Goal: Task Accomplishment & Management: Use online tool/utility

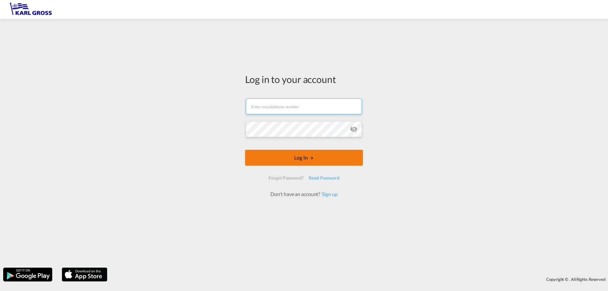
type input "[PERSON_NAME][EMAIL_ADDRESS][DOMAIN_NAME]"
click at [301, 160] on form "[PERSON_NAME][EMAIL_ADDRESS][DOMAIN_NAME] Password field is required Log In For…" at bounding box center [304, 145] width 118 height 106
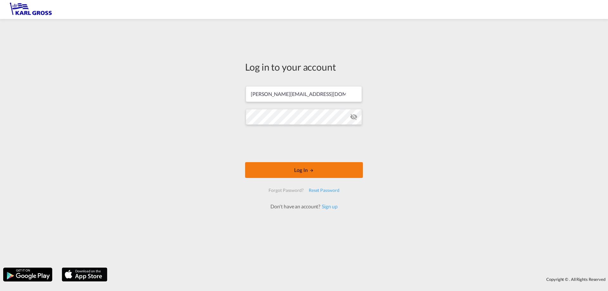
click at [300, 170] on button "Log In" at bounding box center [304, 170] width 118 height 16
